Goal: Register for event/course

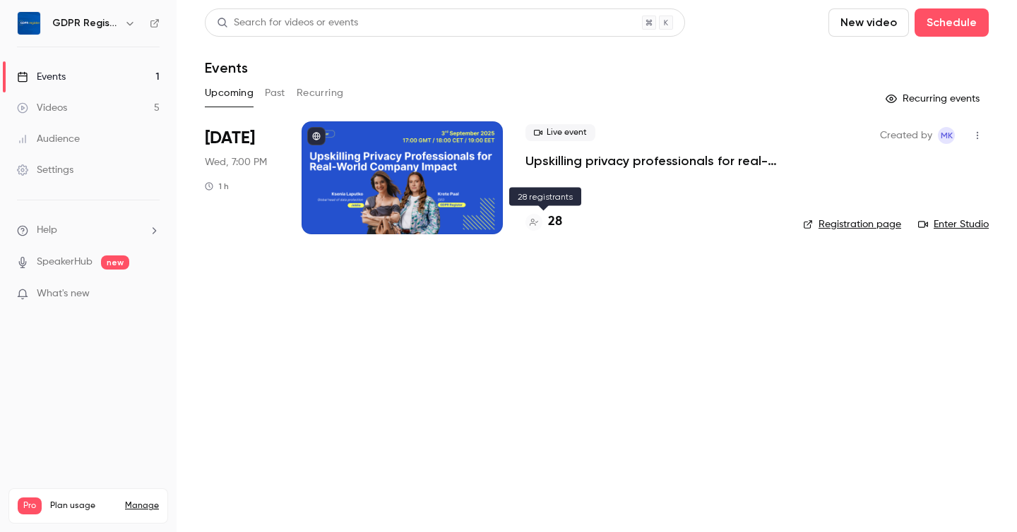
click at [554, 220] on h4 "28" at bounding box center [555, 222] width 14 height 19
click at [554, 224] on h4 "28" at bounding box center [555, 222] width 14 height 19
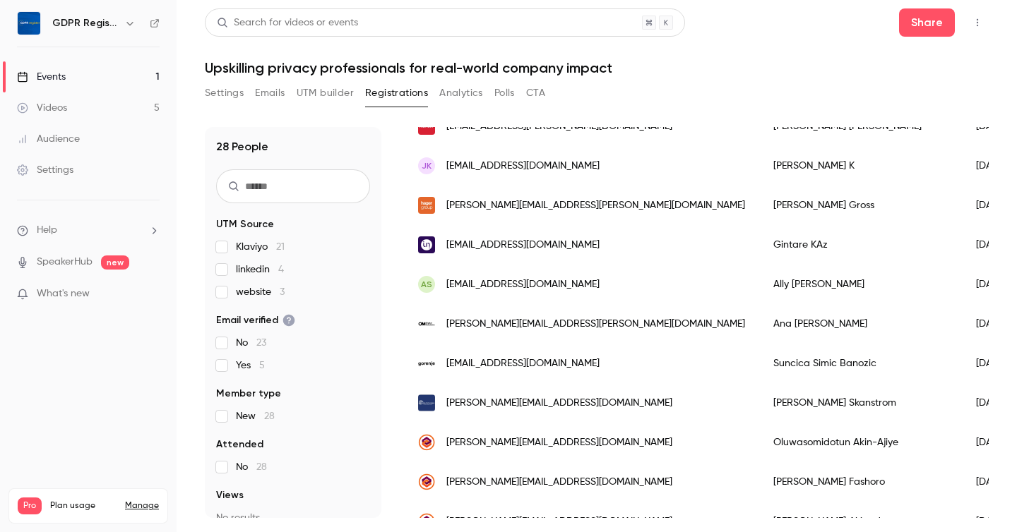
scroll to position [350, 0]
